Goal: Task Accomplishment & Management: Manage account settings

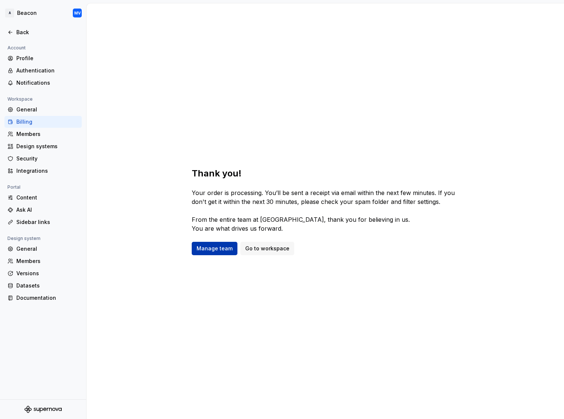
click at [213, 247] on span "Manage team" at bounding box center [215, 248] width 36 height 7
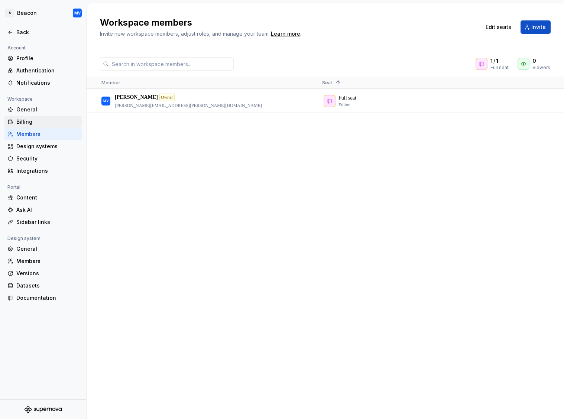
click at [37, 120] on div "Billing" at bounding box center [47, 121] width 62 height 7
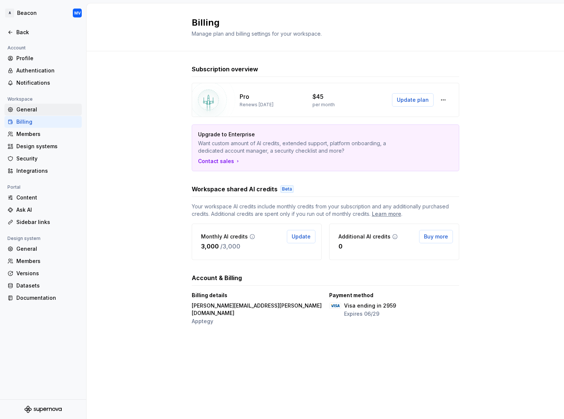
click at [33, 109] on div "General" at bounding box center [47, 109] width 62 height 7
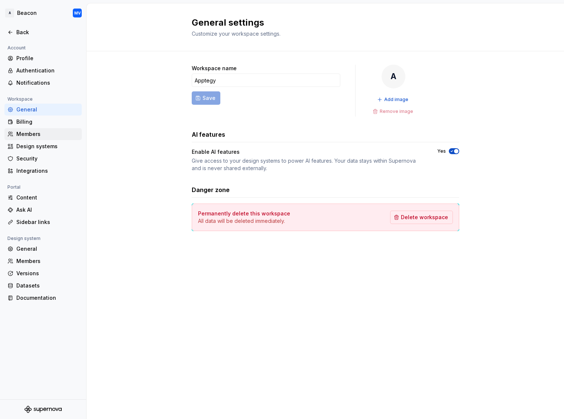
click at [28, 132] on div "Members" at bounding box center [47, 134] width 62 height 7
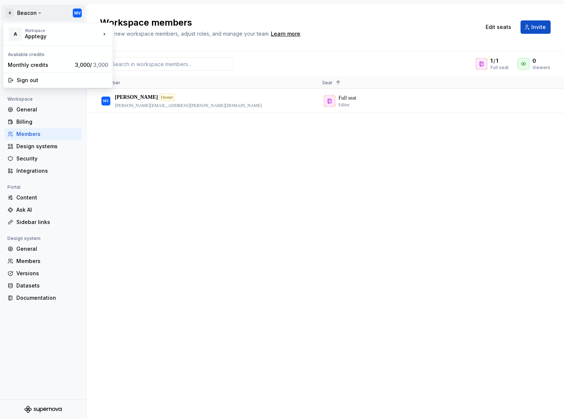
click at [35, 13] on html "A Beacon MV Back Account Profile Authentication Notifications Workspace General…" at bounding box center [282, 209] width 564 height 419
click at [134, 32] on div "Apptegy" at bounding box center [149, 32] width 48 height 7
